Goal: Task Accomplishment & Management: Manage account settings

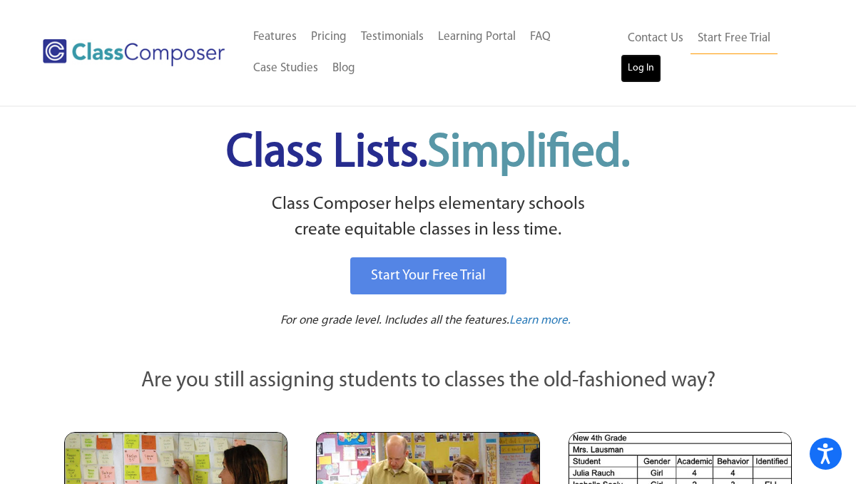
click at [645, 68] on link "Log In" at bounding box center [640, 68] width 41 height 29
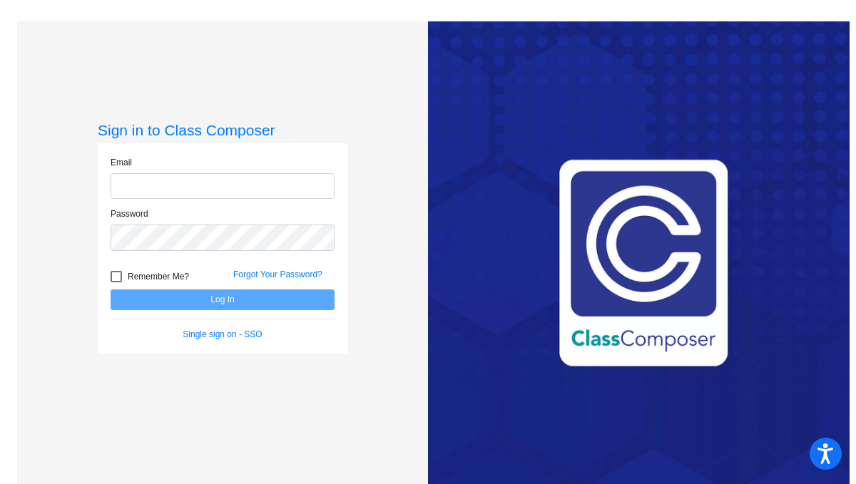
type input "[EMAIL_ADDRESS][DOMAIN_NAME]"
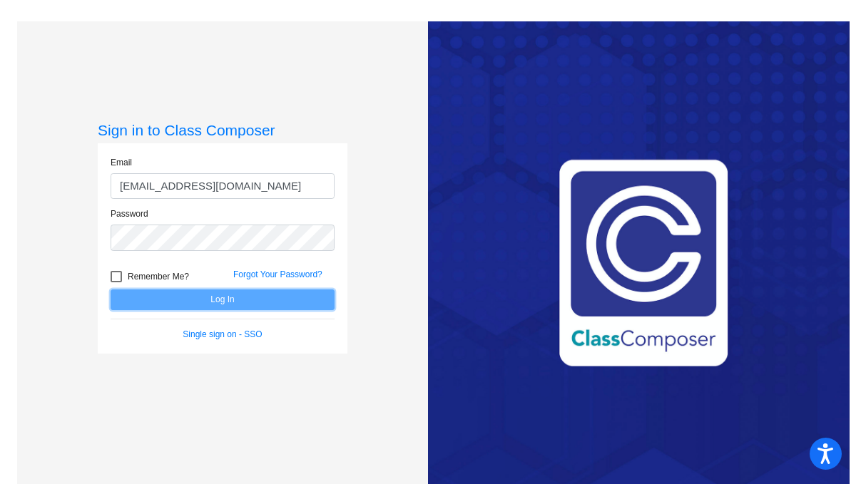
click at [226, 307] on button "Log In" at bounding box center [223, 300] width 224 height 21
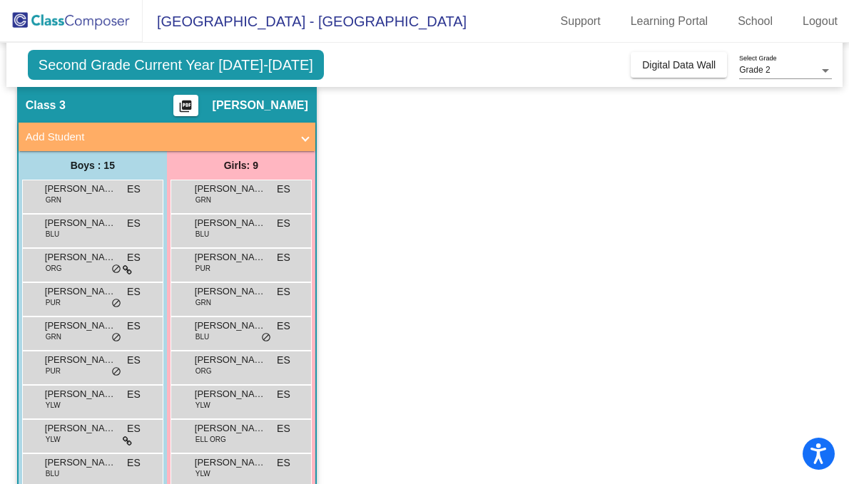
scroll to position [48, 0]
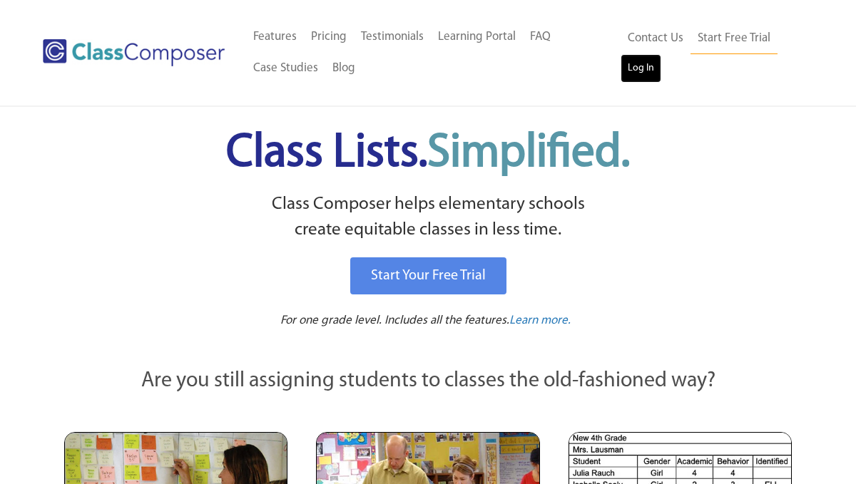
click at [646, 68] on link "Log In" at bounding box center [640, 68] width 41 height 29
click at [651, 68] on link "Log In" at bounding box center [640, 68] width 41 height 29
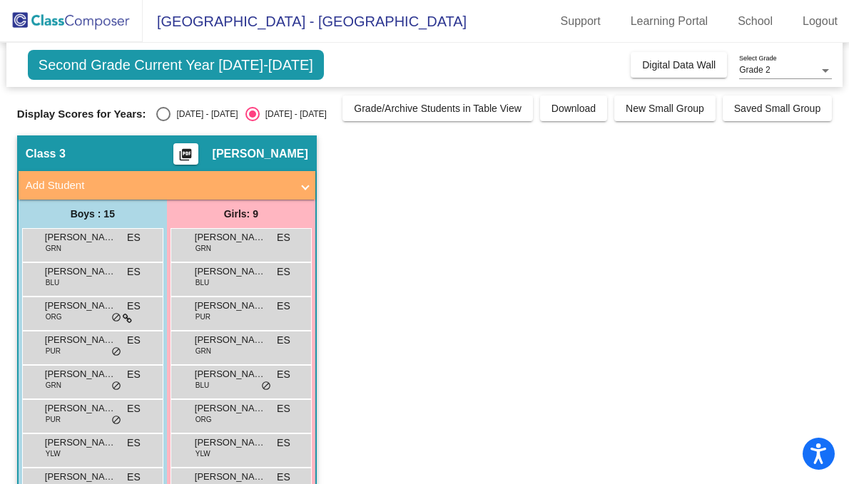
click at [202, 111] on div "[DATE] - [DATE]" at bounding box center [203, 114] width 67 height 13
click at [163, 121] on input "[DATE] - [DATE]" at bounding box center [163, 121] width 1 height 1
radio input "true"
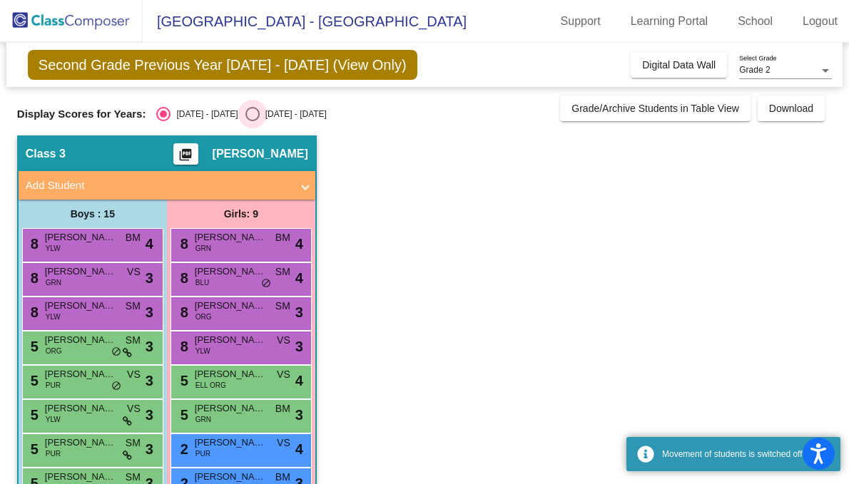
click at [265, 114] on div "[DATE] - [DATE]" at bounding box center [293, 114] width 67 height 13
click at [252, 121] on input "[DATE] - [DATE]" at bounding box center [252, 121] width 1 height 1
radio input "true"
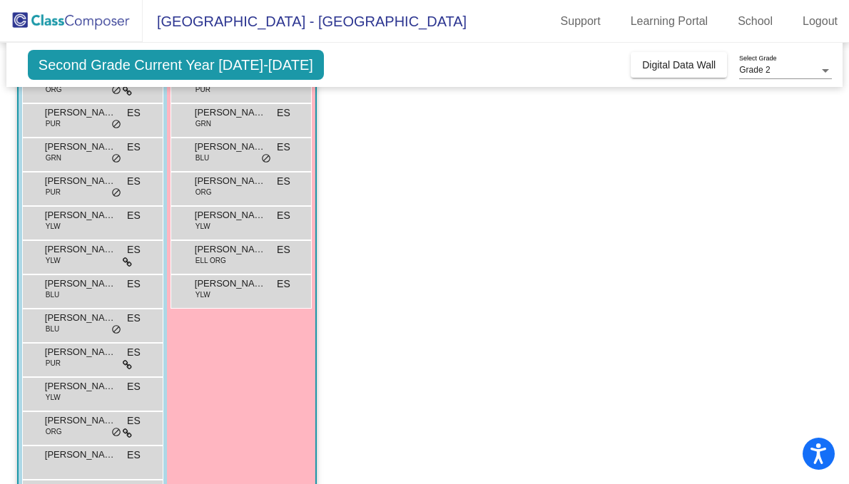
scroll to position [280, 0]
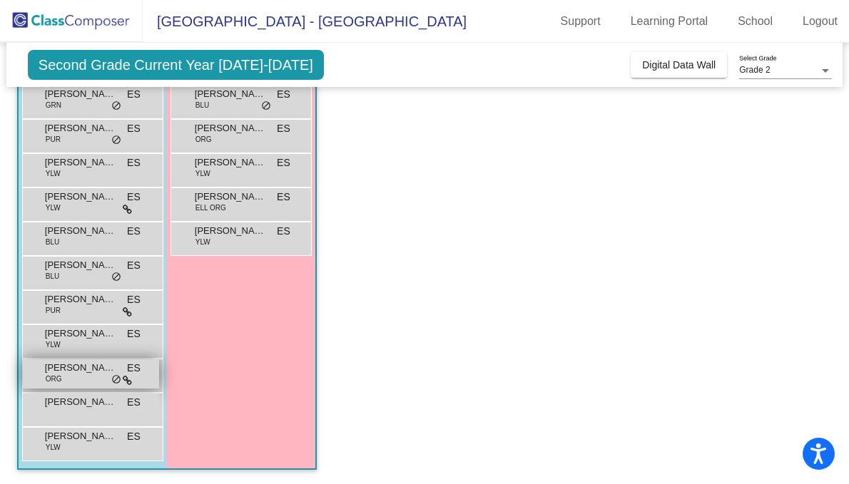
click at [110, 379] on div "Ryan Scribner ORG ES lock do_not_disturb_alt" at bounding box center [91, 373] width 136 height 29
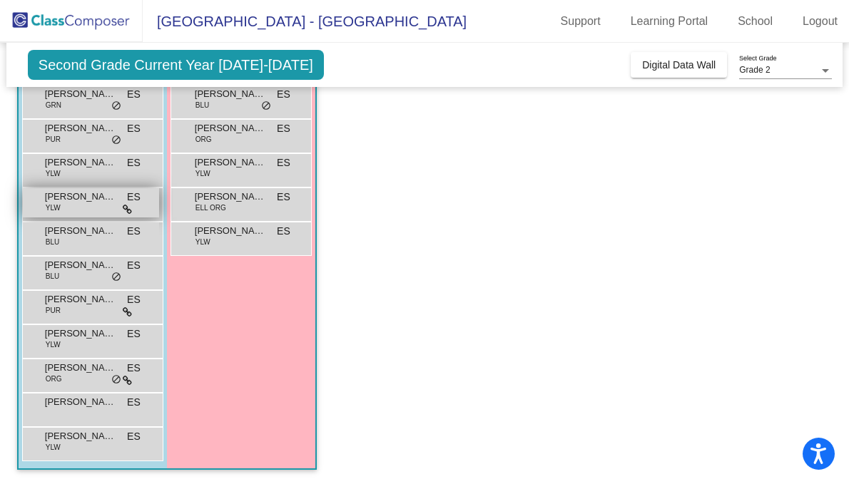
scroll to position [280, 0]
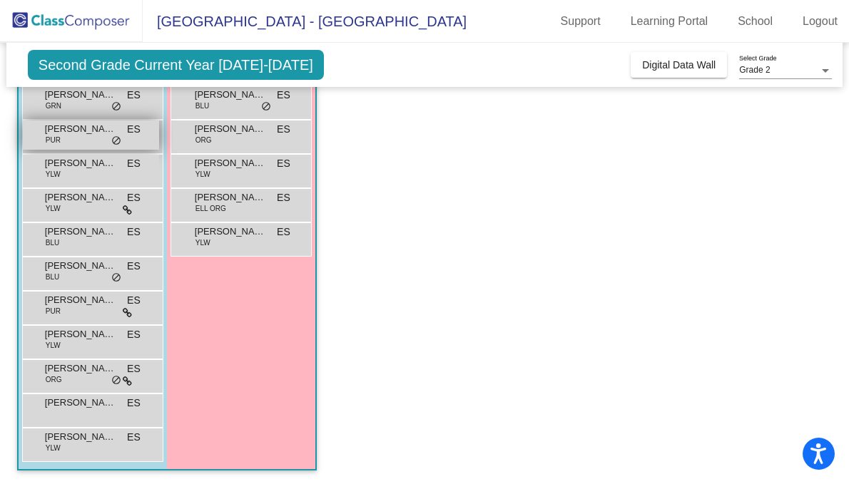
click at [105, 140] on div "Hudson Goni PUR ES lock do_not_disturb_alt" at bounding box center [91, 135] width 136 height 29
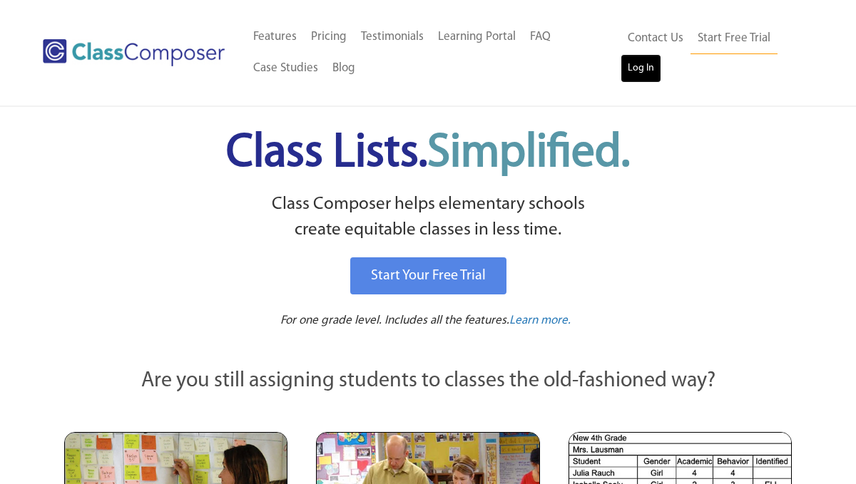
click at [640, 66] on link "Log In" at bounding box center [640, 68] width 41 height 29
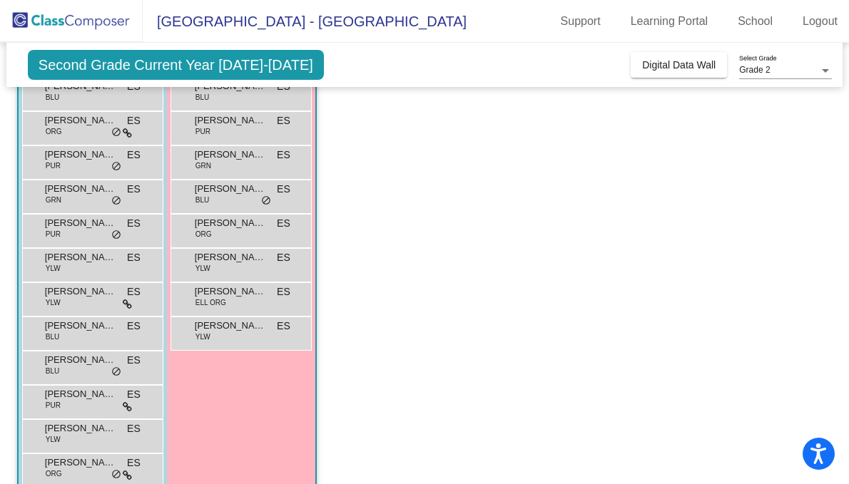
scroll to position [174, 0]
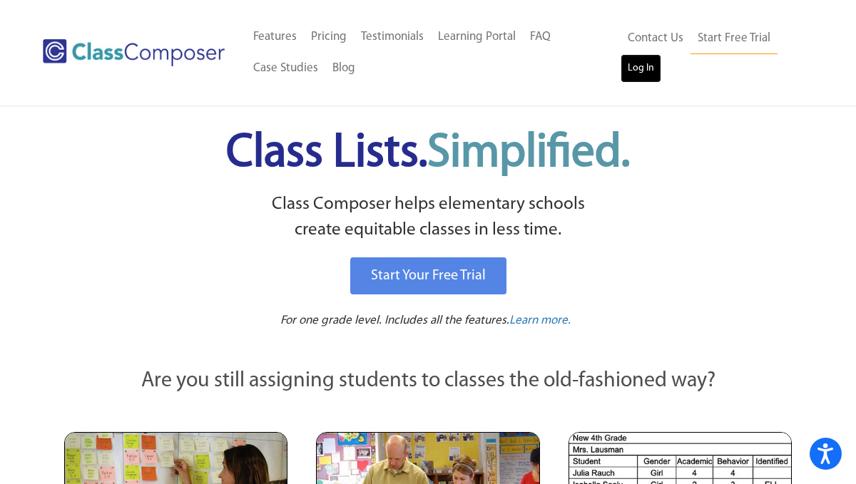
click at [633, 73] on link "Log In" at bounding box center [640, 68] width 41 height 29
